Goal: Task Accomplishment & Management: Use online tool/utility

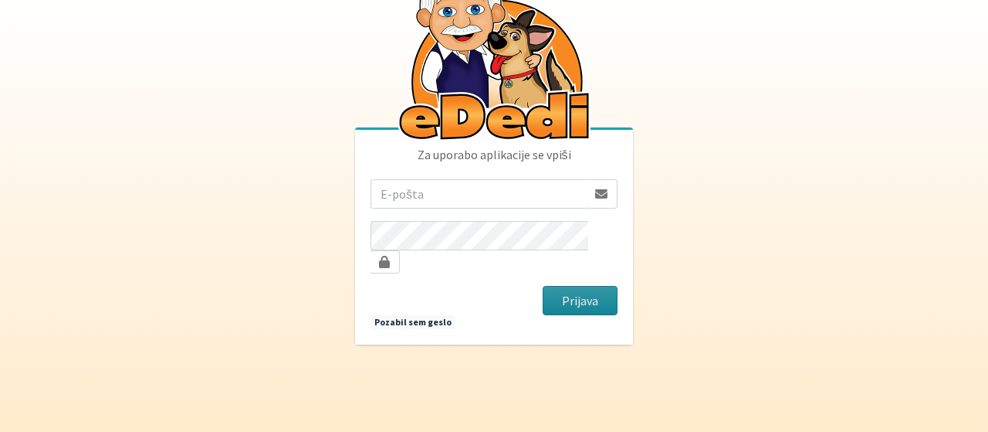
type input "[PERSON_NAME][EMAIL_ADDRESS][PERSON_NAME][DOMAIN_NAME]"
click at [597, 297] on button "Prijava" at bounding box center [580, 300] width 75 height 29
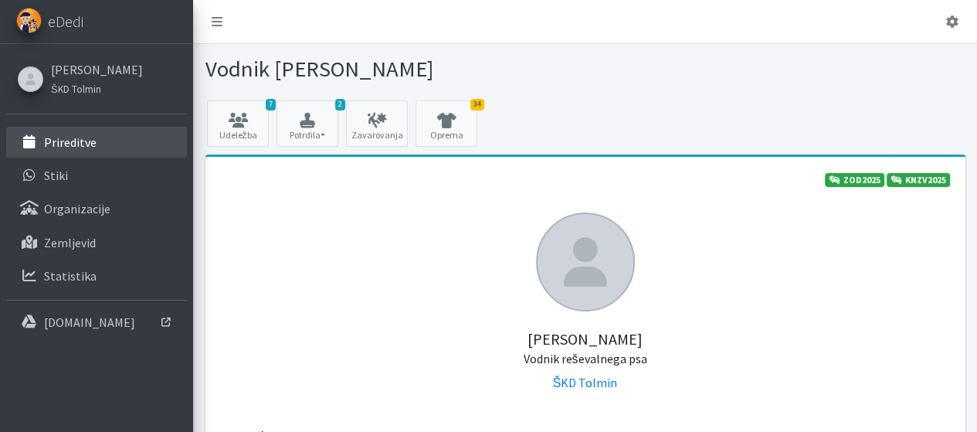
click at [99, 144] on link "Prireditve" at bounding box center [96, 142] width 181 height 31
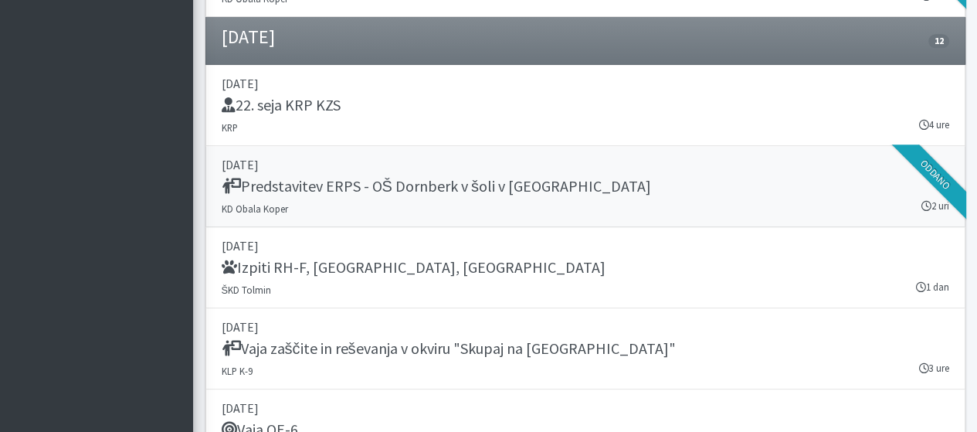
scroll to position [1312, 0]
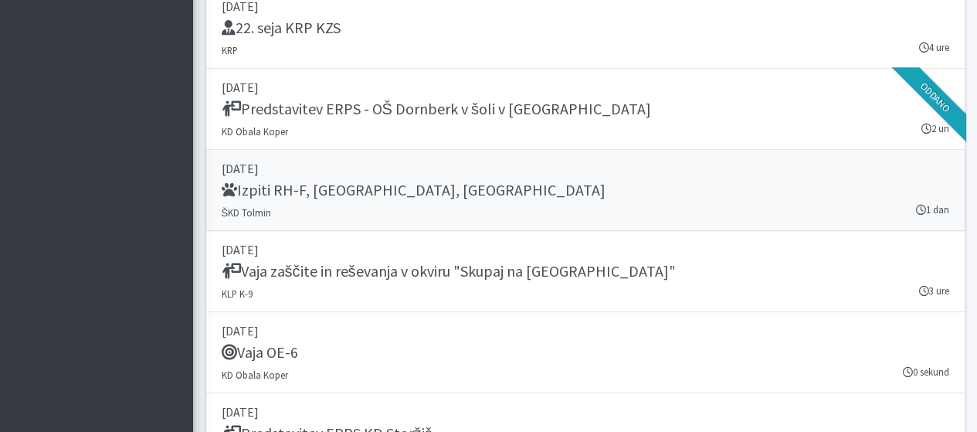
click at [304, 191] on h5 "Izpiti RH-F, [GEOGRAPHIC_DATA], [GEOGRAPHIC_DATA]" at bounding box center [414, 190] width 384 height 19
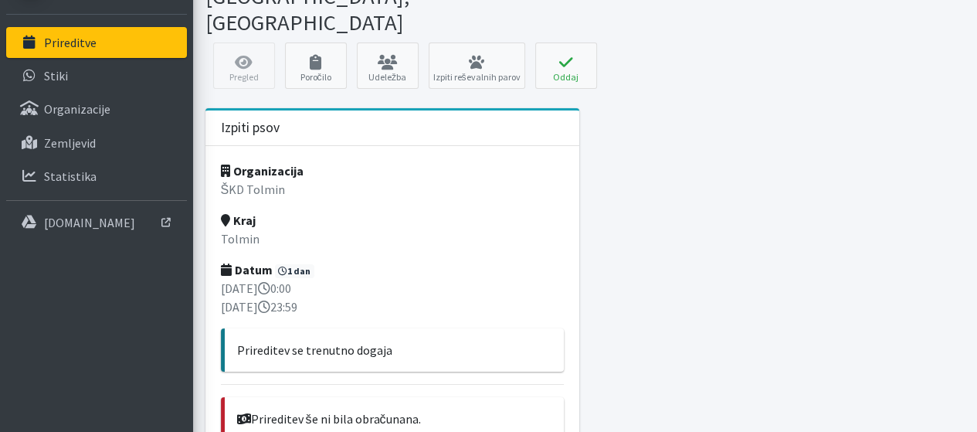
scroll to position [77, 0]
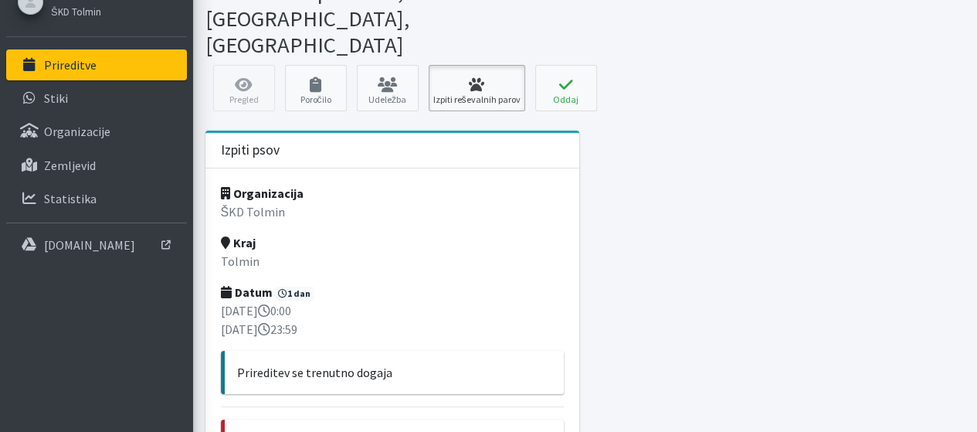
click at [443, 65] on link "Izpiti reševalnih parov" at bounding box center [476, 88] width 97 height 46
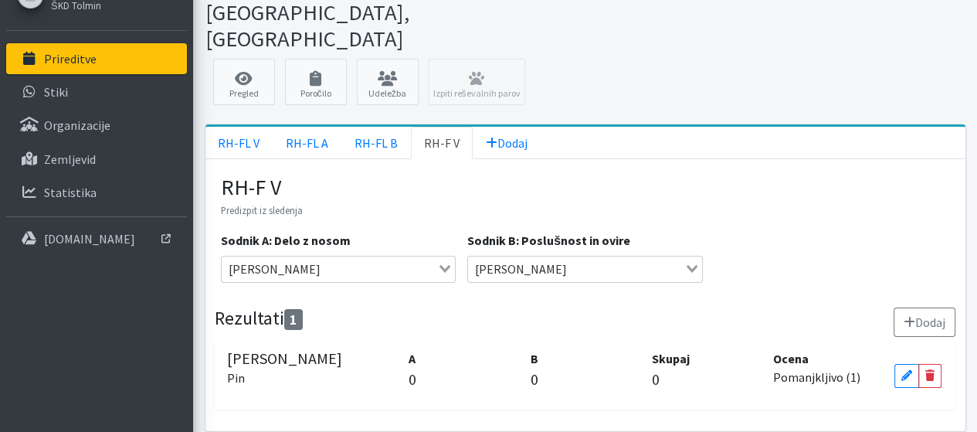
scroll to position [83, 0]
click at [246, 127] on link "RH-FL V" at bounding box center [238, 143] width 67 height 32
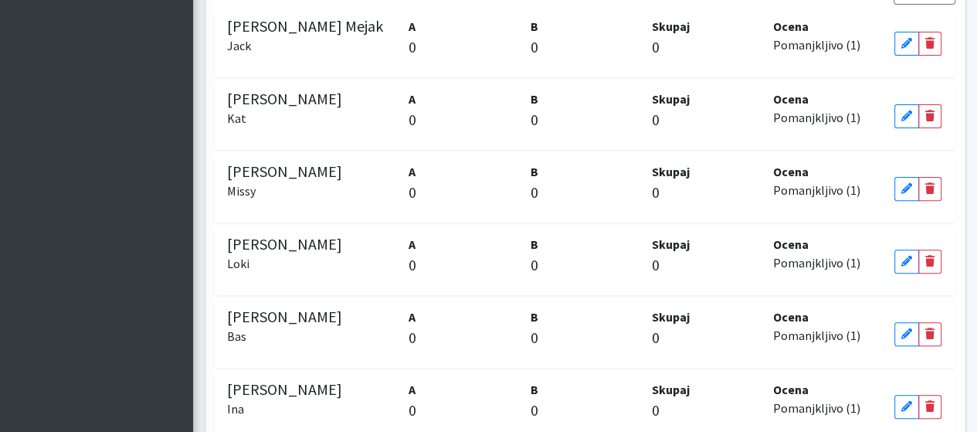
scroll to position [446, 0]
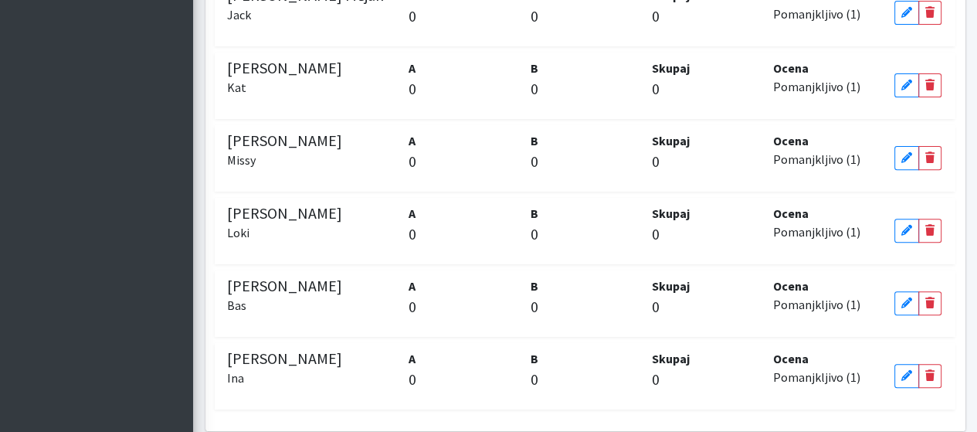
click at [415, 367] on p "0" at bounding box center [463, 378] width 110 height 23
click at [532, 367] on p "0" at bounding box center [585, 378] width 110 height 23
click at [534, 367] on p "0" at bounding box center [585, 378] width 110 height 23
click at [902, 370] on icon at bounding box center [906, 375] width 11 height 11
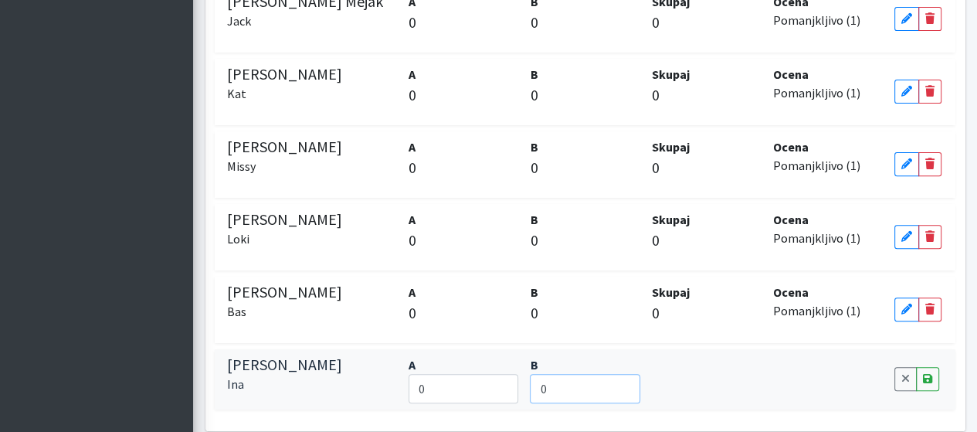
click at [541, 374] on input "0" at bounding box center [585, 388] width 110 height 29
type input "49"
click at [925, 373] on icon at bounding box center [927, 378] width 9 height 11
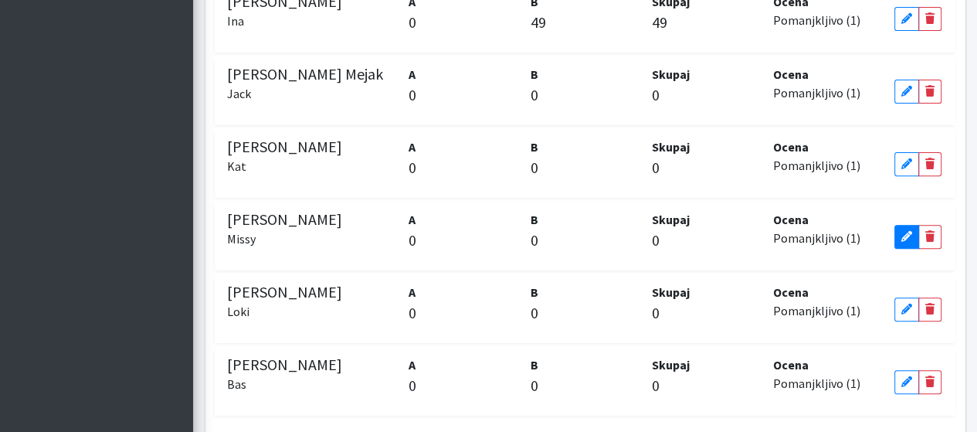
click at [899, 225] on link "Edit" at bounding box center [906, 237] width 25 height 24
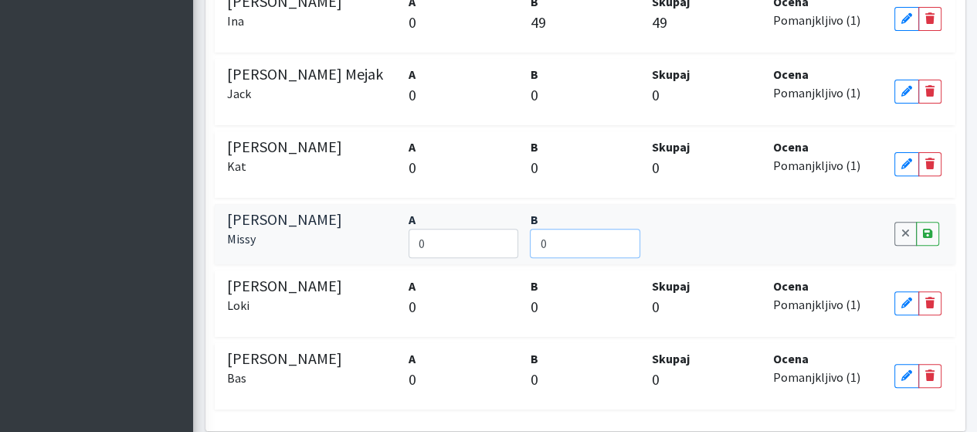
click at [565, 229] on input "0" at bounding box center [585, 243] width 110 height 29
type input "88"
click at [588, 156] on p "0" at bounding box center [585, 167] width 110 height 23
click at [932, 222] on link "Save" at bounding box center [927, 234] width 23 height 24
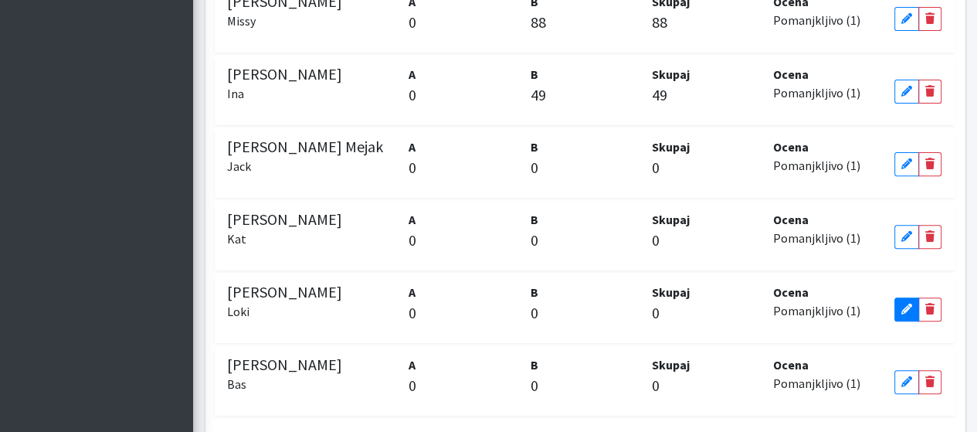
click at [902, 303] on icon at bounding box center [906, 308] width 11 height 11
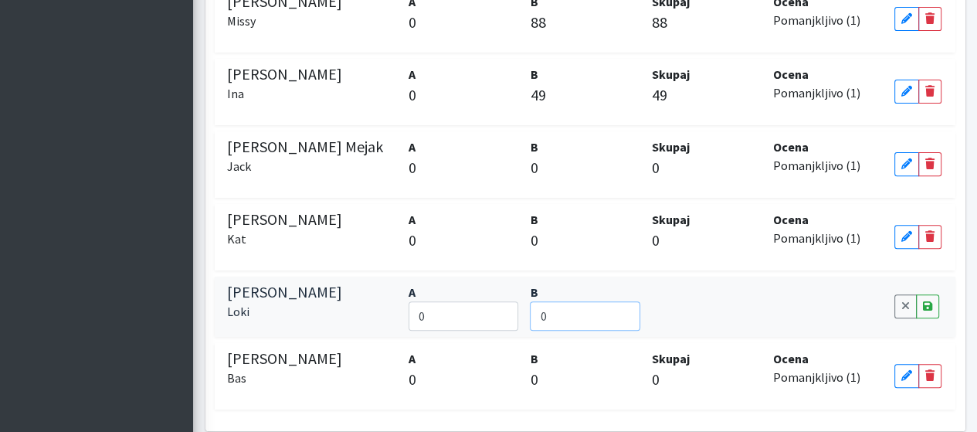
click at [547, 301] on input "0" at bounding box center [585, 315] width 110 height 29
type input "90"
click at [927, 300] on icon at bounding box center [927, 305] width 9 height 11
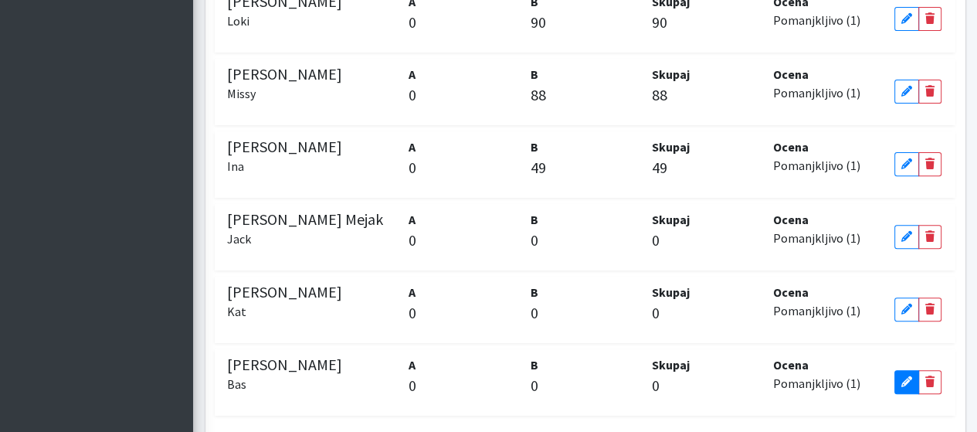
click at [910, 376] on icon at bounding box center [906, 381] width 11 height 11
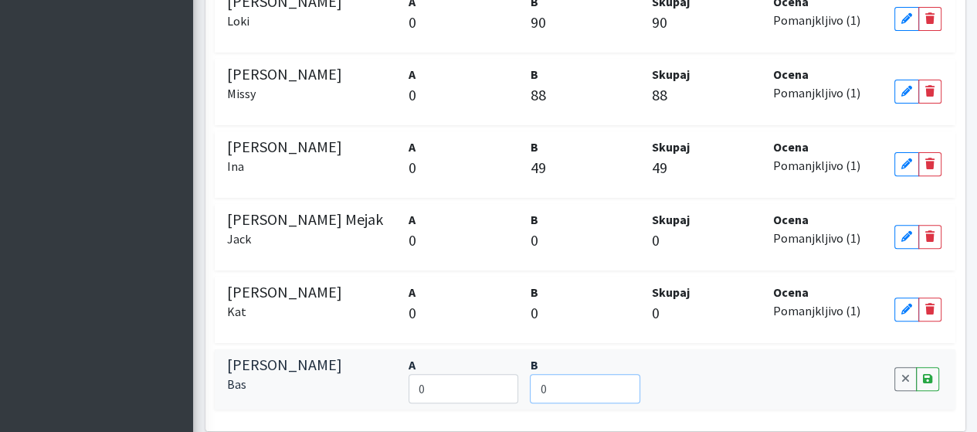
click at [551, 374] on input "0" at bounding box center [585, 388] width 110 height 29
type input "85"
click at [920, 367] on link "Save" at bounding box center [927, 379] width 23 height 24
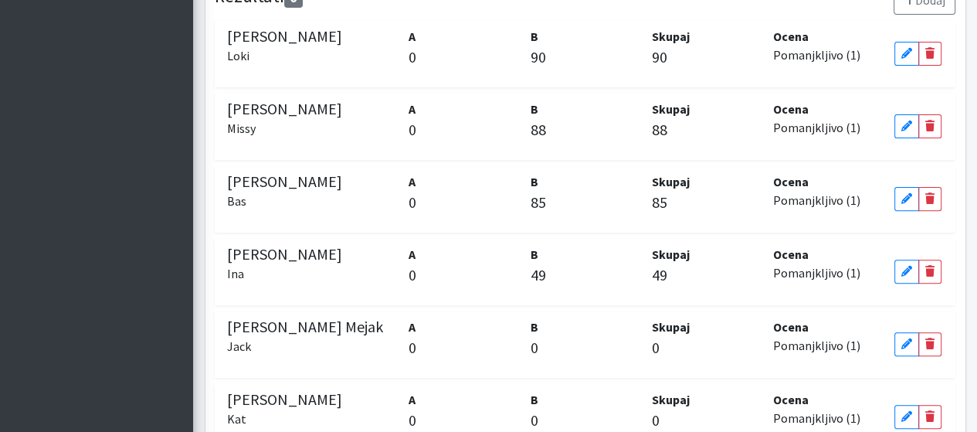
scroll to position [446, 0]
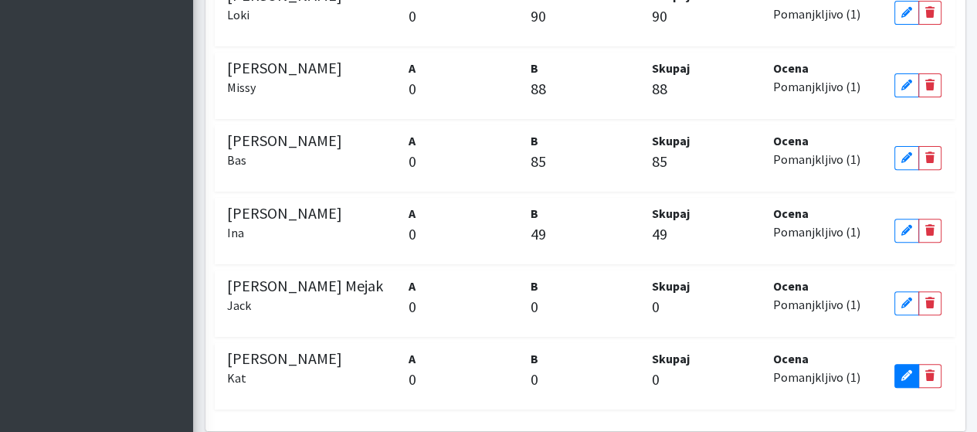
click at [899, 364] on link "Edit" at bounding box center [906, 376] width 25 height 24
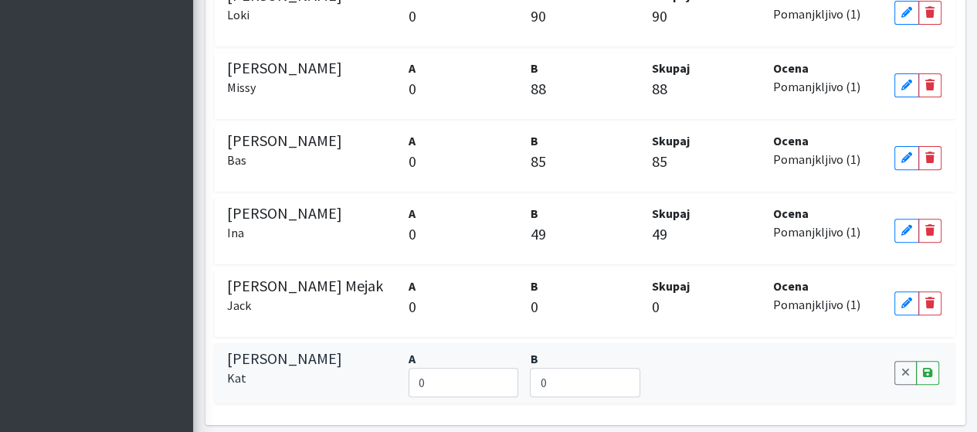
scroll to position [440, 0]
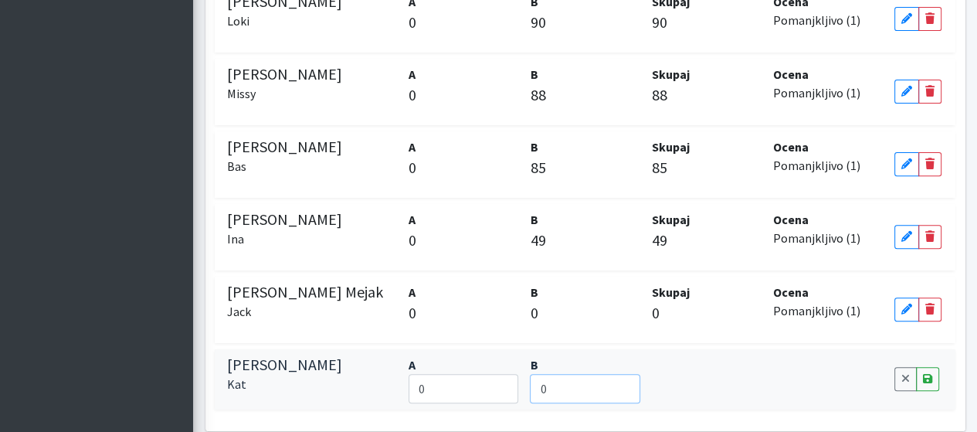
click at [557, 374] on input "0" at bounding box center [585, 388] width 110 height 29
type input "94"
click at [923, 373] on icon at bounding box center [927, 378] width 9 height 11
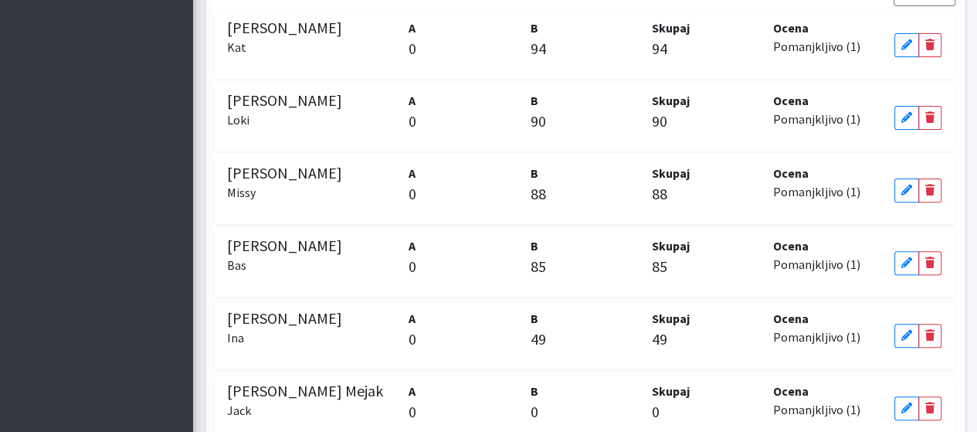
scroll to position [446, 0]
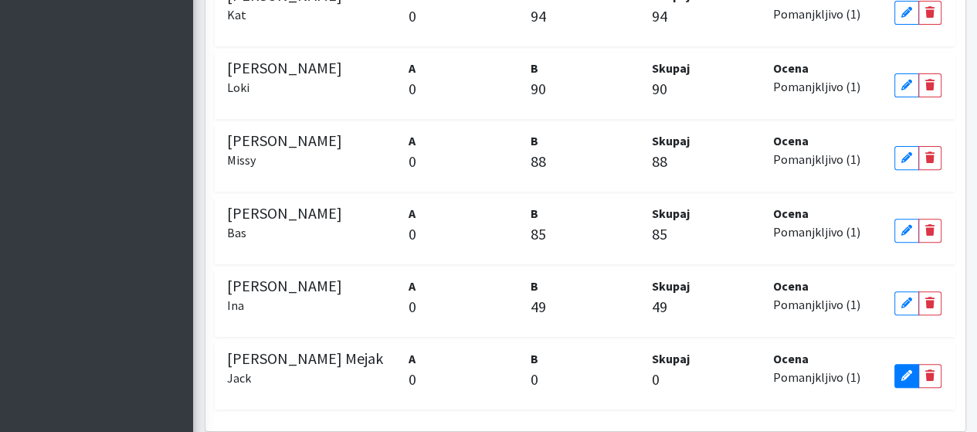
click at [899, 364] on link "Edit" at bounding box center [906, 376] width 25 height 24
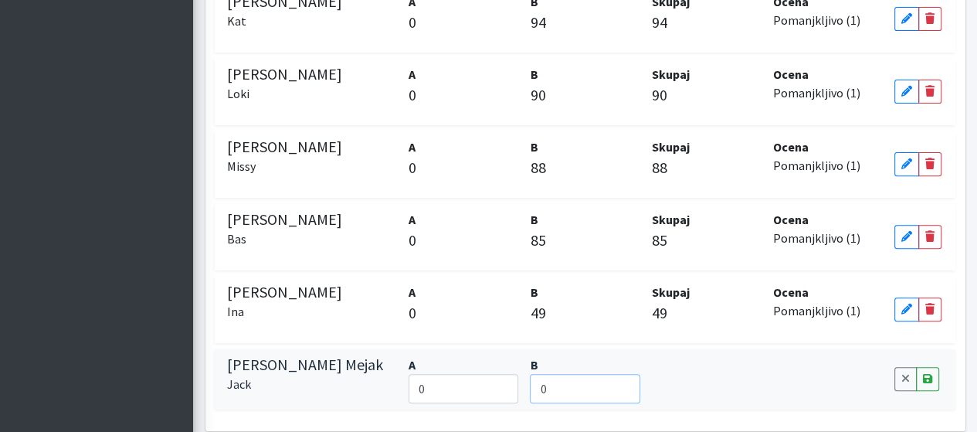
click at [567, 374] on input "0" at bounding box center [585, 388] width 110 height 29
type input "80"
click at [926, 373] on icon at bounding box center [927, 378] width 9 height 11
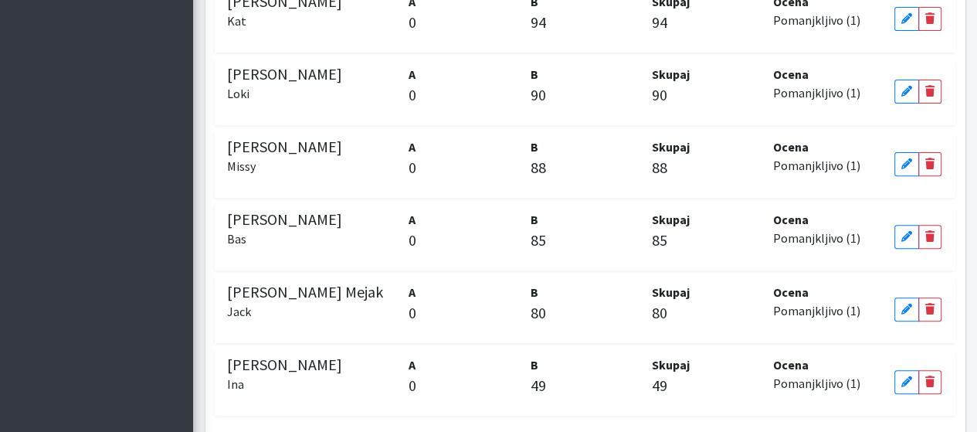
scroll to position [54, 0]
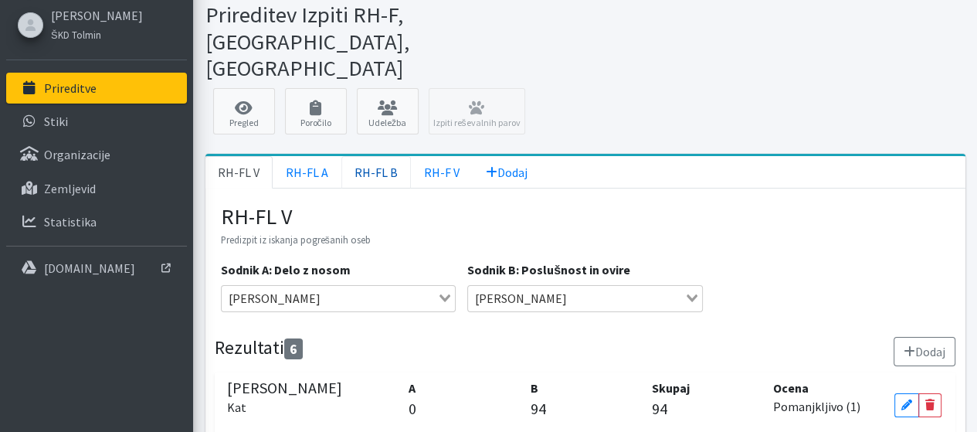
click at [364, 156] on link "RH-FL B" at bounding box center [375, 172] width 69 height 32
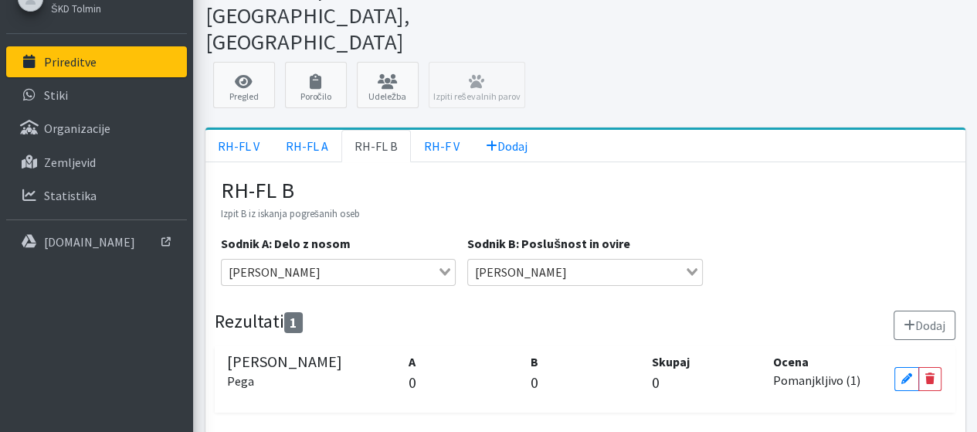
scroll to position [83, 0]
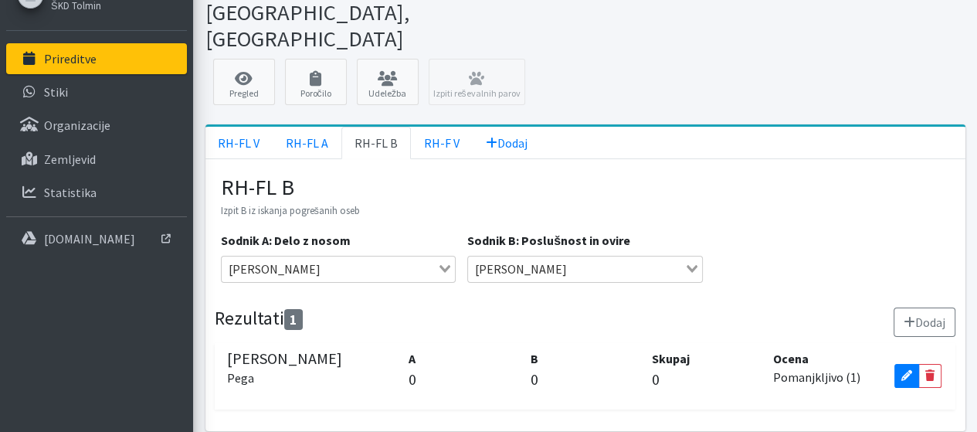
click at [906, 370] on icon at bounding box center [906, 375] width 11 height 11
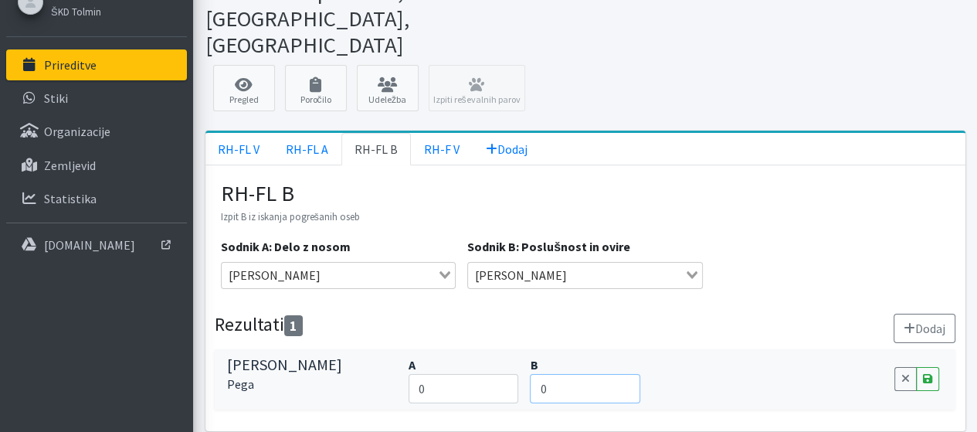
click at [545, 374] on input "0" at bounding box center [585, 388] width 110 height 29
type input "11"
click at [924, 373] on icon at bounding box center [927, 378] width 9 height 11
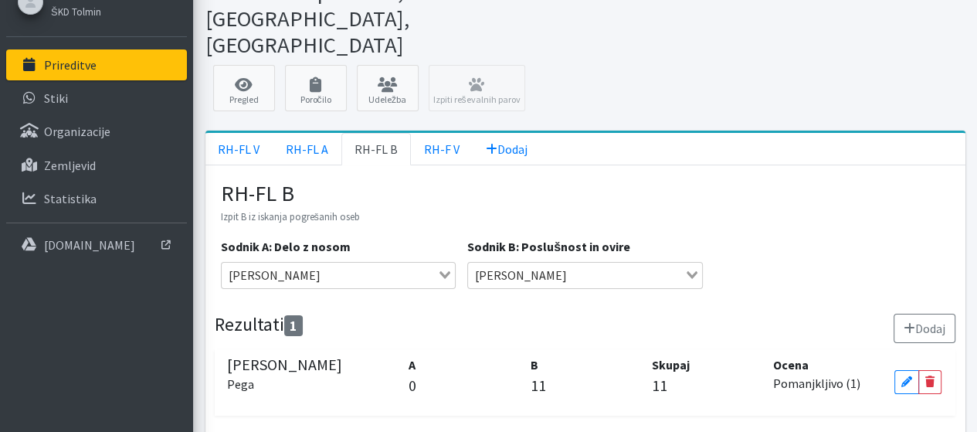
scroll to position [83, 0]
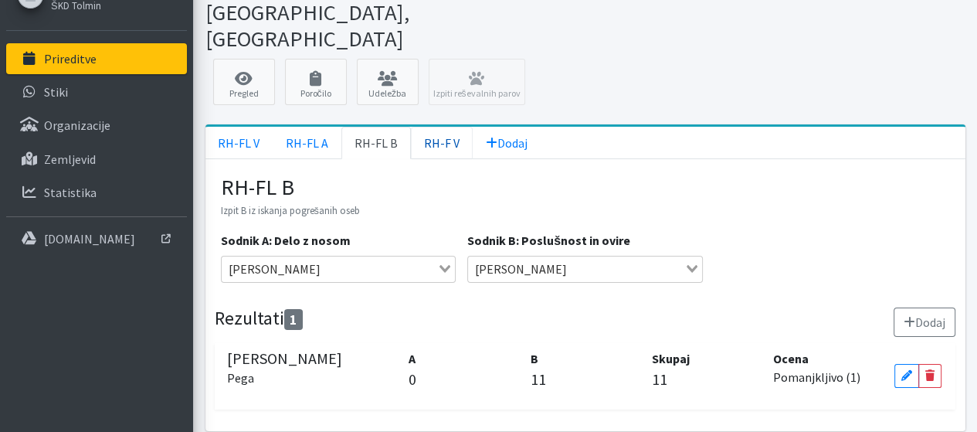
click at [411, 127] on link "RH-F V" at bounding box center [442, 143] width 62 height 32
click at [896, 364] on link "Edit" at bounding box center [906, 376] width 25 height 24
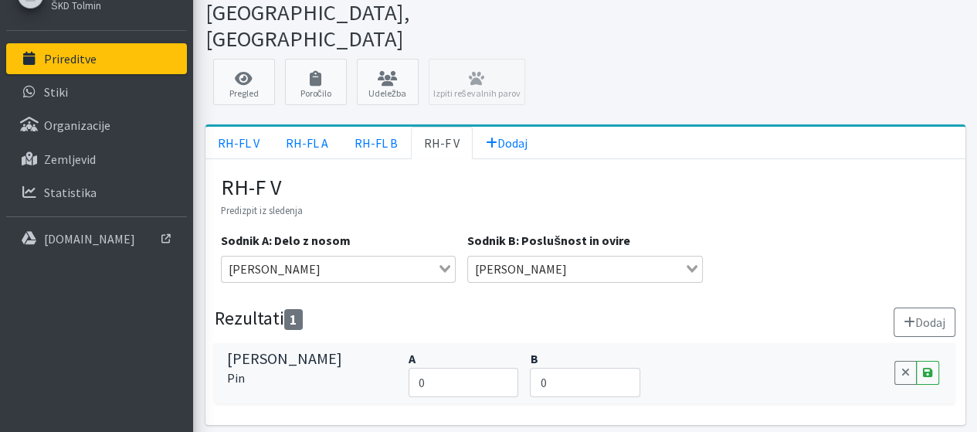
scroll to position [77, 0]
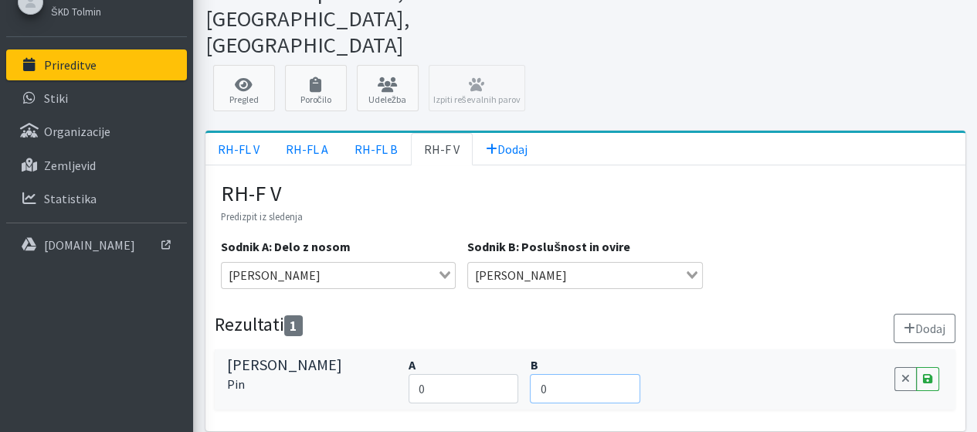
click at [571, 374] on input "0" at bounding box center [585, 388] width 110 height 29
type input "90"
click at [933, 367] on link "Save" at bounding box center [927, 379] width 23 height 24
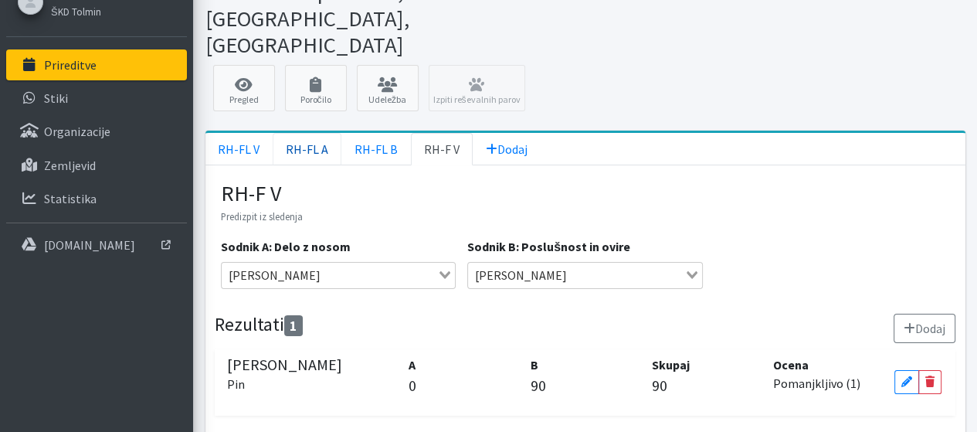
click at [320, 133] on link "RH-FL A" at bounding box center [307, 149] width 69 height 32
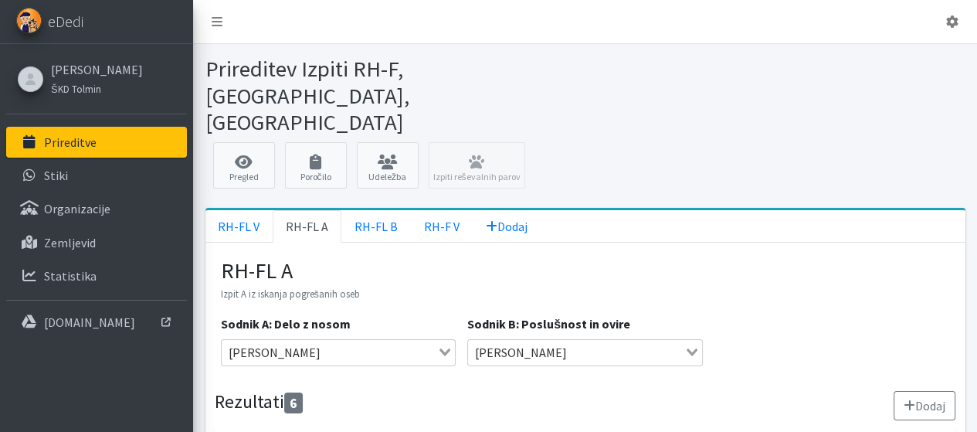
scroll to position [154, 0]
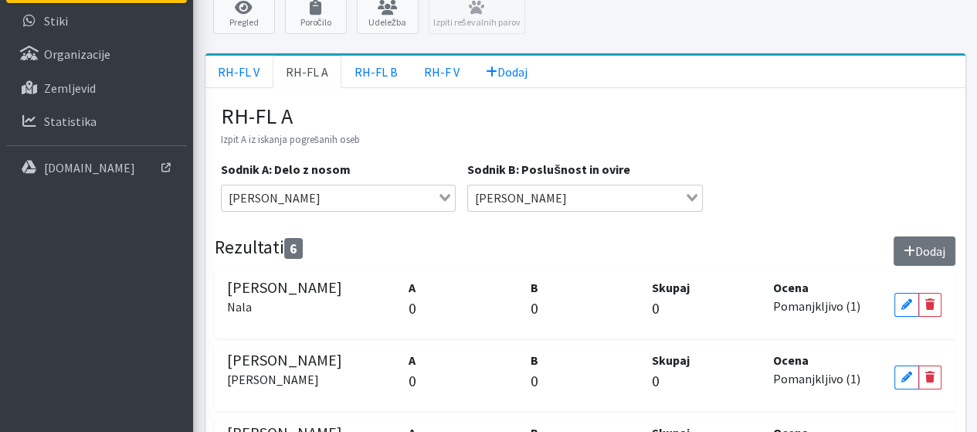
click at [930, 236] on button "Dodaj" at bounding box center [924, 250] width 62 height 29
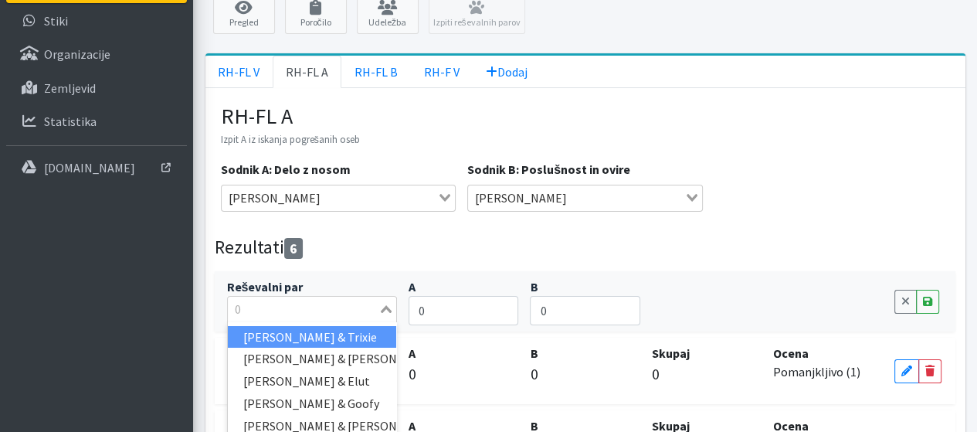
click at [388, 305] on icon "Search for option" at bounding box center [386, 309] width 11 height 8
type input "saš"
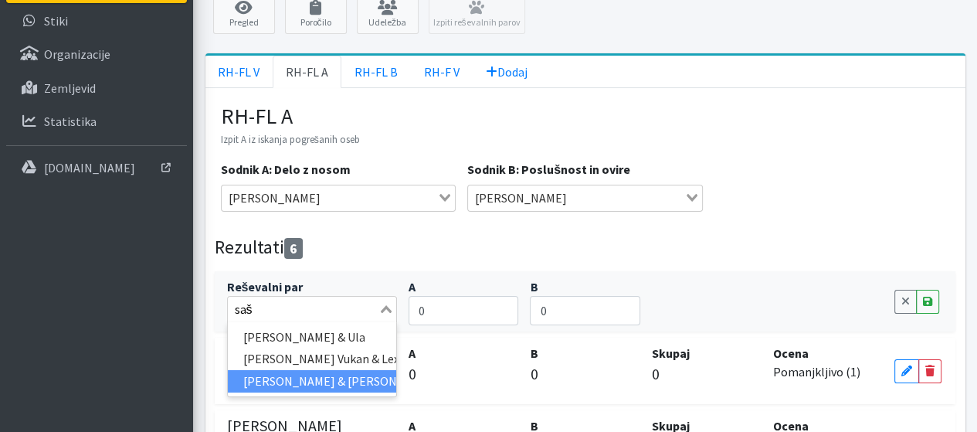
click at [346, 370] on li "Saša Repanšek & Kori" at bounding box center [312, 381] width 169 height 22
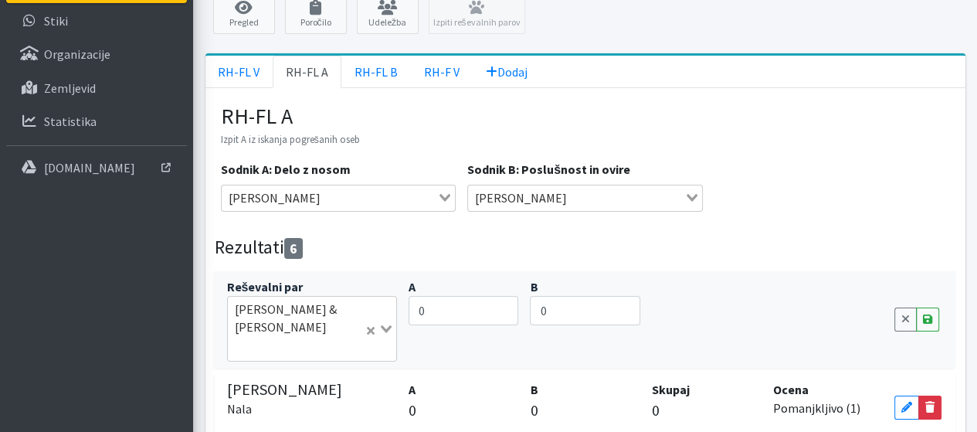
click at [930, 401] on icon at bounding box center [929, 406] width 9 height 11
click at [903, 401] on icon at bounding box center [905, 406] width 9 height 11
click at [924, 313] on icon at bounding box center [927, 318] width 9 height 11
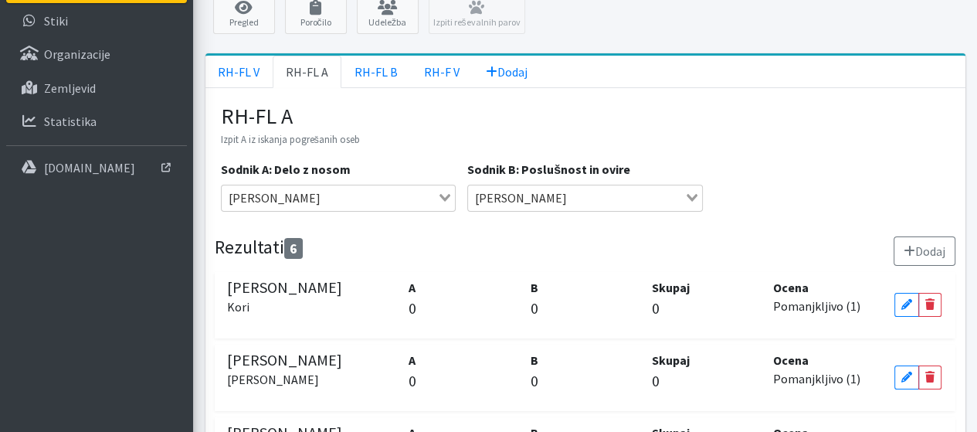
click at [404, 278] on div "A 0" at bounding box center [463, 305] width 121 height 54
click at [410, 296] on p "0" at bounding box center [463, 307] width 110 height 23
click at [897, 293] on link "Edit" at bounding box center [906, 305] width 25 height 24
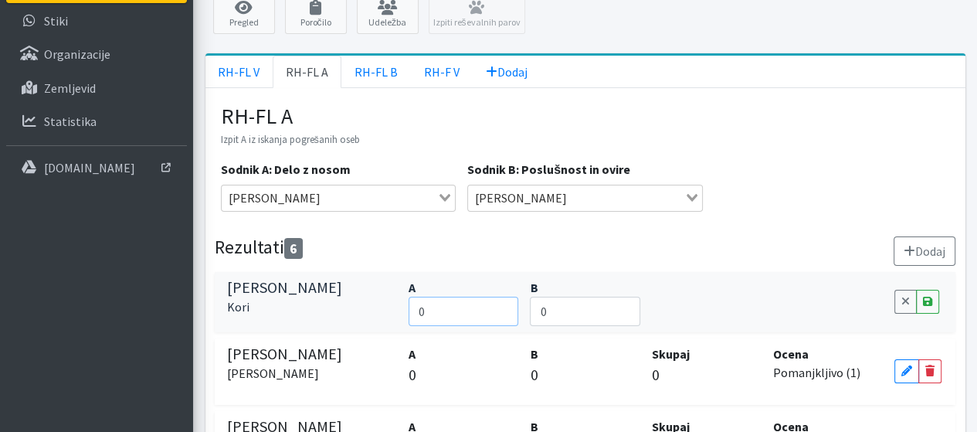
click at [442, 296] on input "0" at bounding box center [463, 310] width 110 height 29
type input "117"
click at [928, 296] on icon at bounding box center [927, 301] width 9 height 11
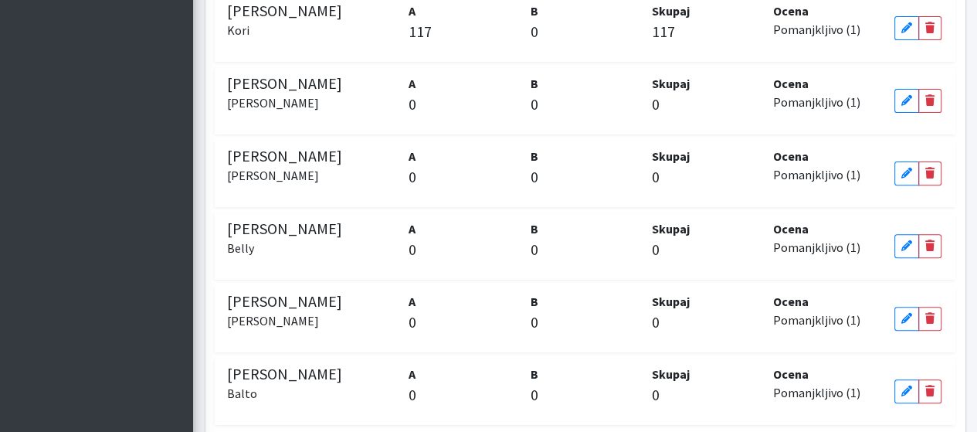
scroll to position [446, 0]
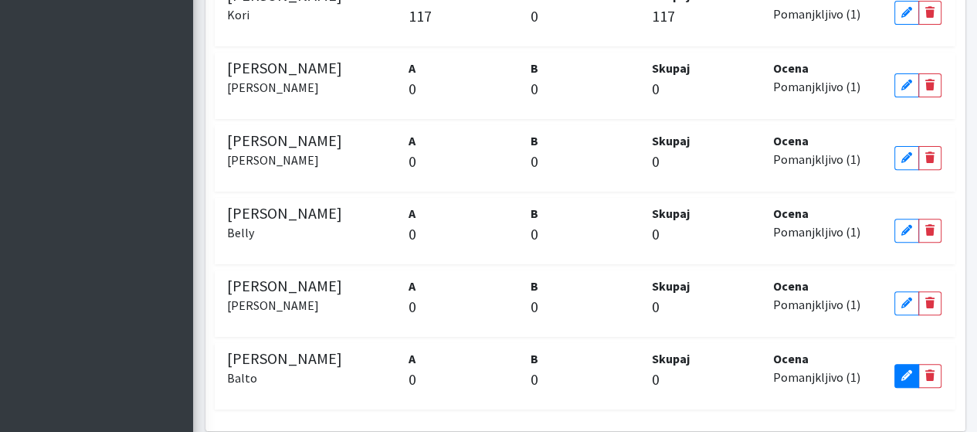
click at [909, 370] on icon at bounding box center [906, 375] width 11 height 11
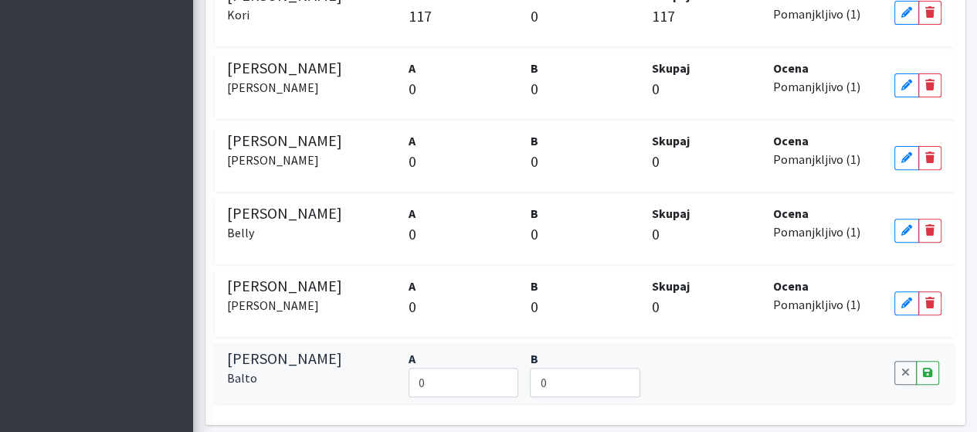
scroll to position [440, 0]
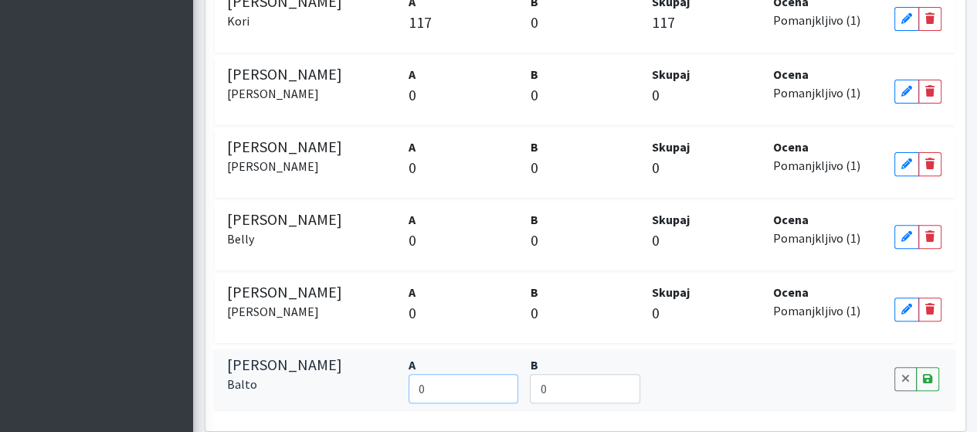
click at [445, 374] on input "0" at bounding box center [463, 388] width 110 height 29
type input "177"
click at [933, 367] on link "Save" at bounding box center [927, 379] width 23 height 24
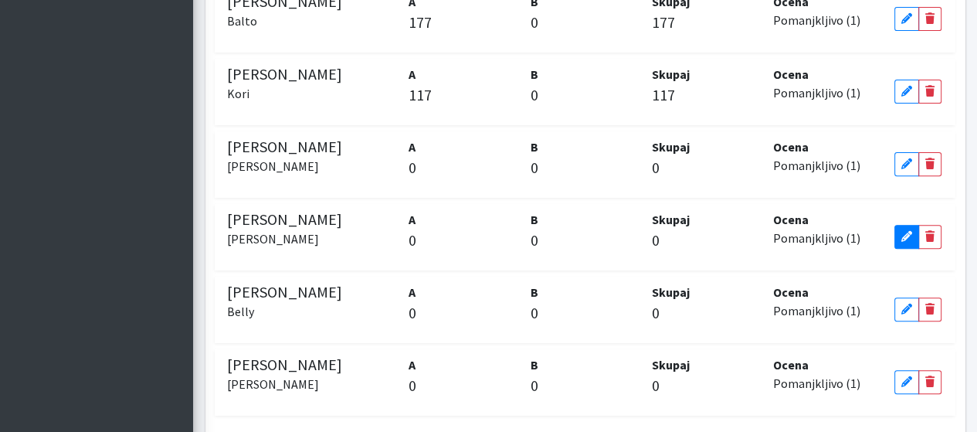
click at [905, 231] on icon at bounding box center [906, 236] width 11 height 11
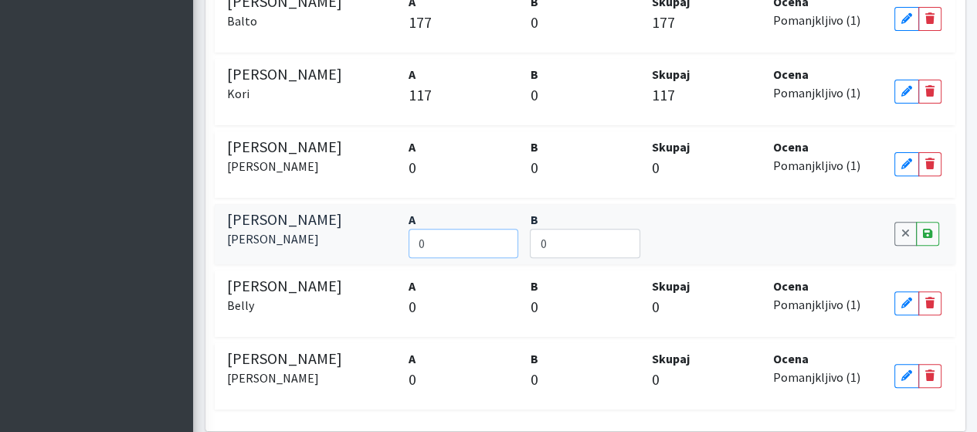
click at [451, 229] on input "0" at bounding box center [463, 243] width 110 height 29
type input "128"
click at [929, 228] on icon at bounding box center [927, 233] width 9 height 11
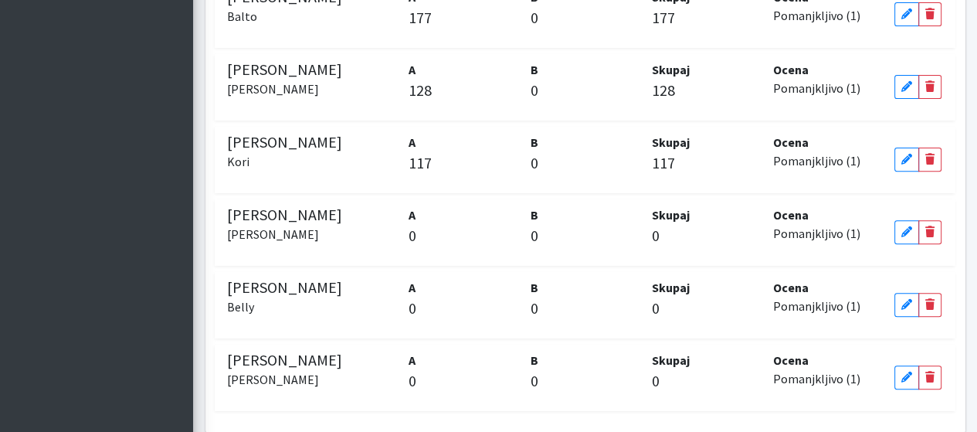
scroll to position [446, 0]
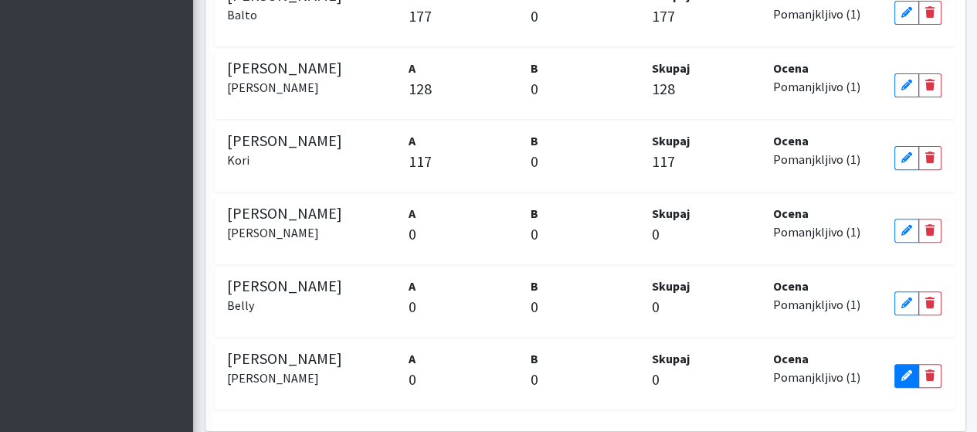
click at [902, 370] on icon at bounding box center [906, 375] width 11 height 11
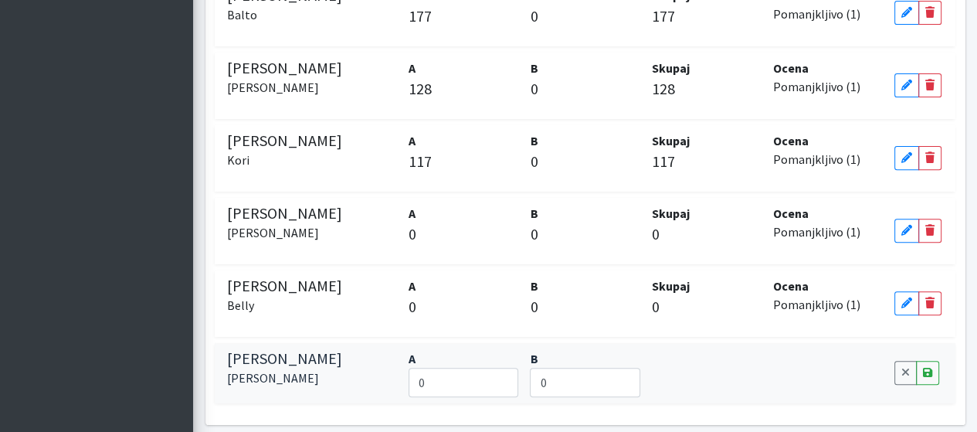
scroll to position [440, 0]
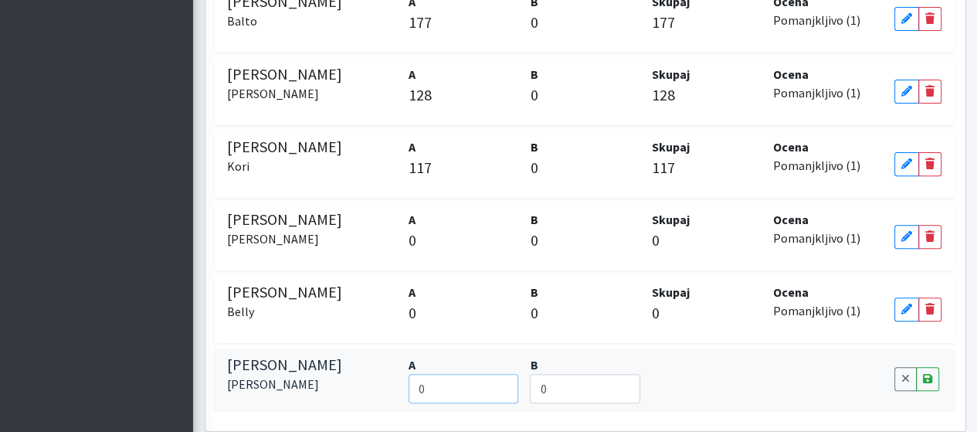
click at [453, 374] on input "0" at bounding box center [463, 388] width 110 height 29
type input "184"
click at [925, 373] on icon at bounding box center [927, 378] width 9 height 11
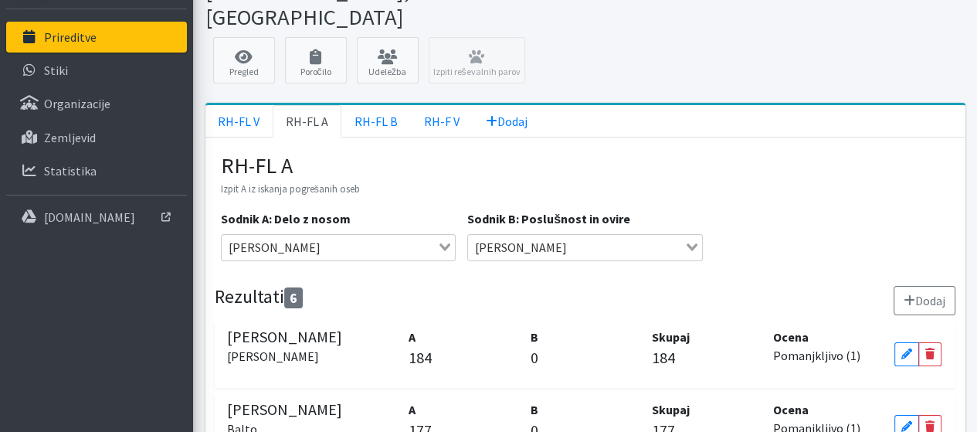
scroll to position [0, 0]
